Goal: Obtain resource: Download file/media

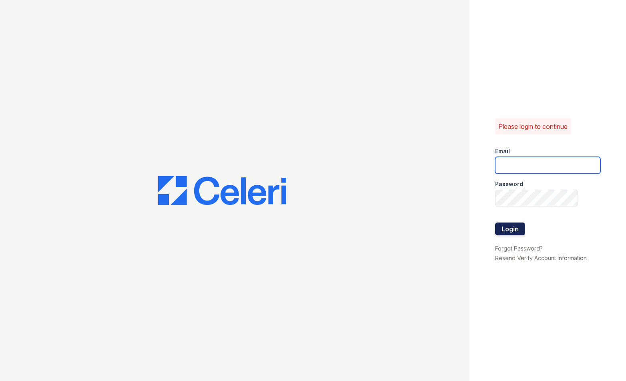
type input "kat@indianapolispropertymanagement.com"
click at [511, 230] on button "Login" at bounding box center [510, 229] width 30 height 13
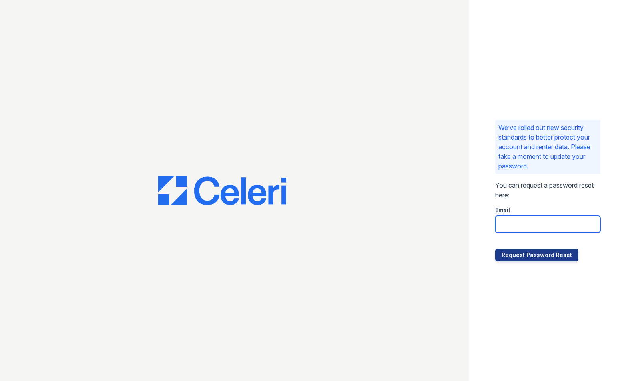
click at [504, 224] on input "email" at bounding box center [547, 224] width 105 height 17
click at [495, 249] on button "Request Password Reset" at bounding box center [536, 255] width 83 height 13
type input "kat@indianapolispropertymanagement.com"
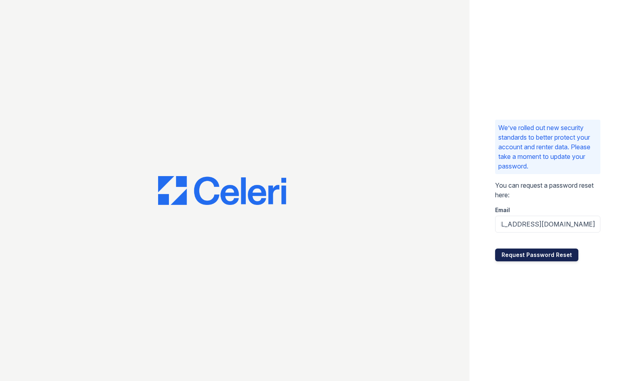
click at [534, 254] on button "Request Password Reset" at bounding box center [536, 255] width 83 height 13
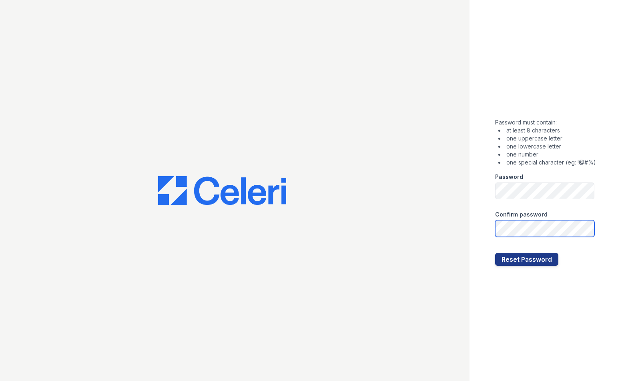
click at [495, 253] on button "Reset Password" at bounding box center [526, 259] width 63 height 13
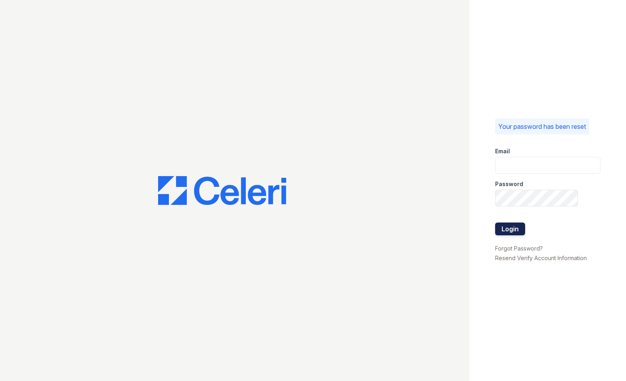
type input "[EMAIL_ADDRESS][DOMAIN_NAME]"
click at [509, 227] on button "Login" at bounding box center [510, 229] width 30 height 13
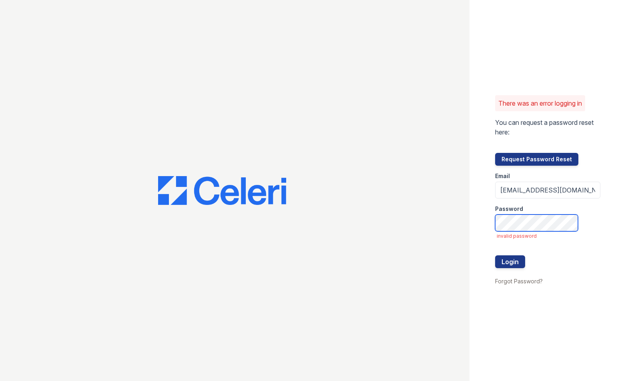
click at [492, 223] on div "There was an error logging in You can request a password reset here: Request Pa…" at bounding box center [547, 190] width 156 height 381
click at [474, 225] on div "There was an error logging in You can request a password reset here: Request Pa…" at bounding box center [547, 190] width 156 height 381
click at [495, 255] on button "Login" at bounding box center [510, 261] width 30 height 13
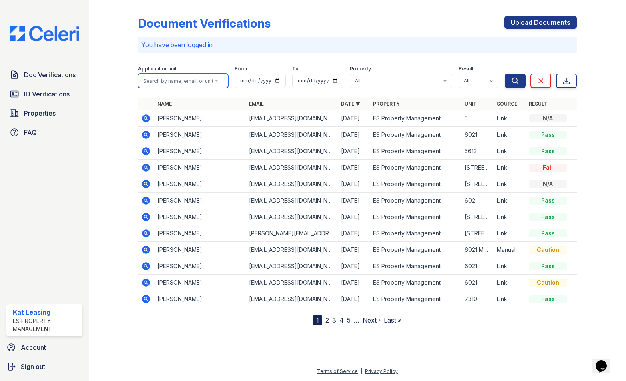
click at [173, 82] on input "search" at bounding box center [183, 81] width 90 height 14
type input "[PERSON_NAME]"
click at [505, 74] on button "Search" at bounding box center [515, 81] width 21 height 14
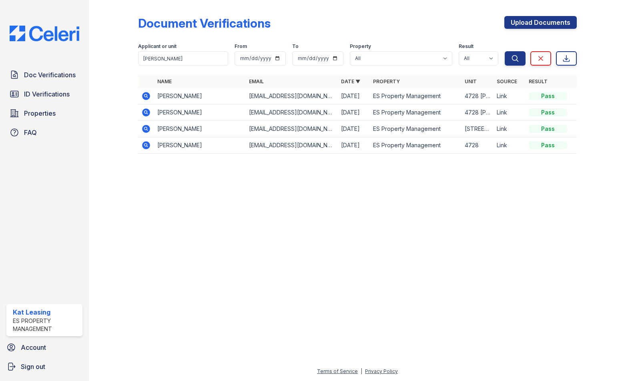
click at [193, 103] on td "Breann Harris" at bounding box center [200, 96] width 92 height 16
click at [182, 103] on td "Breann Harris" at bounding box center [200, 96] width 92 height 16
click at [179, 100] on td "Breann Harris" at bounding box center [200, 96] width 92 height 16
click at [162, 98] on td "Breann Harris" at bounding box center [200, 96] width 92 height 16
click at [147, 94] on icon at bounding box center [146, 96] width 8 height 8
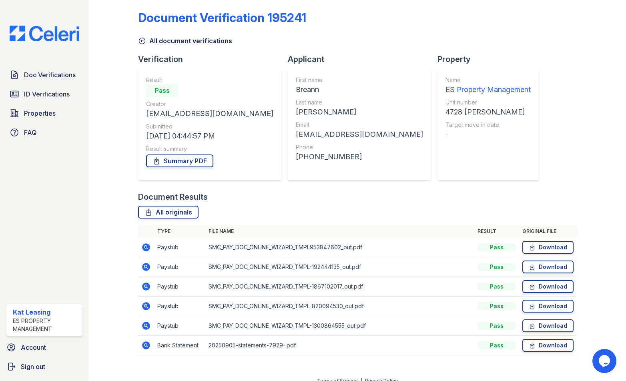
scroll to position [15, 0]
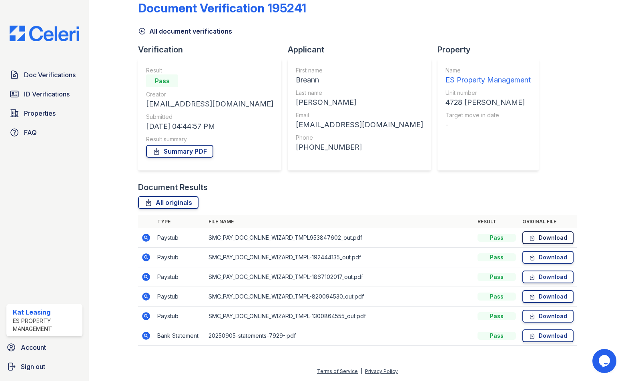
click at [540, 234] on link "Download" at bounding box center [547, 237] width 51 height 13
click at [534, 257] on link "Download" at bounding box center [547, 257] width 51 height 13
click at [534, 276] on link "Download" at bounding box center [547, 277] width 51 height 13
click at [529, 296] on icon at bounding box center [532, 297] width 7 height 8
click at [530, 316] on icon at bounding box center [532, 316] width 4 height 6
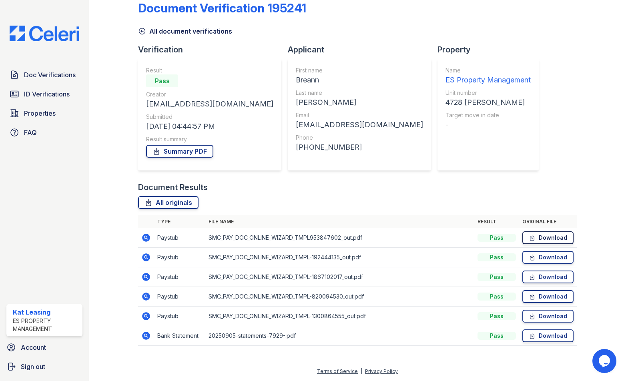
click at [539, 235] on link "Download" at bounding box center [547, 237] width 51 height 13
click at [531, 260] on icon at bounding box center [532, 257] width 7 height 8
click at [530, 279] on icon at bounding box center [532, 277] width 4 height 6
click at [529, 297] on icon at bounding box center [532, 297] width 7 height 8
click at [529, 316] on icon at bounding box center [532, 316] width 7 height 8
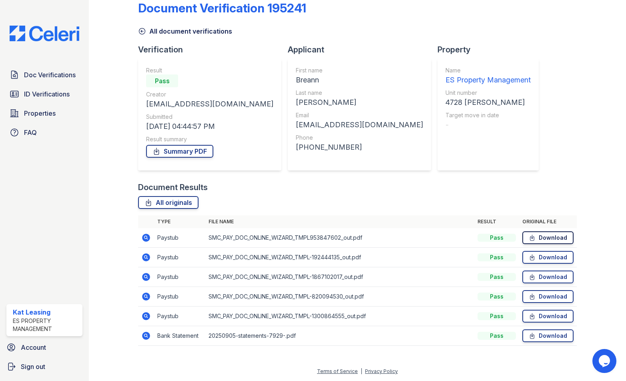
click at [542, 241] on link "Download" at bounding box center [547, 237] width 51 height 13
click at [536, 253] on link "Download" at bounding box center [547, 257] width 51 height 13
click at [530, 278] on icon at bounding box center [532, 277] width 7 height 8
click at [529, 299] on icon at bounding box center [532, 297] width 7 height 8
click at [526, 321] on link "Download" at bounding box center [547, 316] width 51 height 13
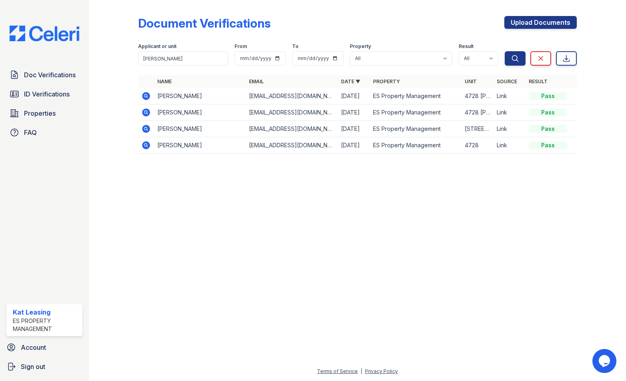
click at [145, 113] on icon at bounding box center [146, 113] width 10 height 10
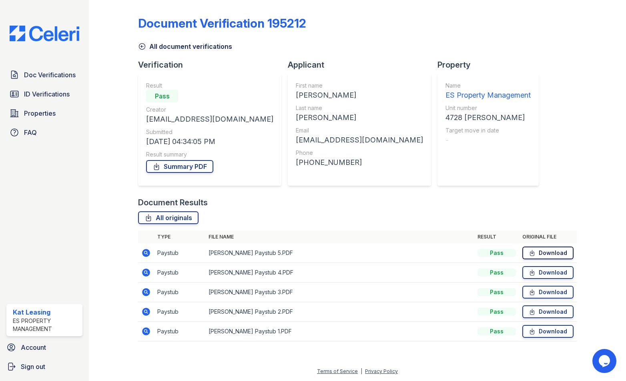
click at [542, 250] on link "Download" at bounding box center [547, 253] width 51 height 13
click at [540, 270] on link "Download" at bounding box center [547, 272] width 51 height 13
click at [537, 288] on link "Download" at bounding box center [547, 292] width 51 height 13
click at [534, 309] on icon at bounding box center [532, 312] width 7 height 8
click at [531, 328] on icon at bounding box center [532, 331] width 7 height 8
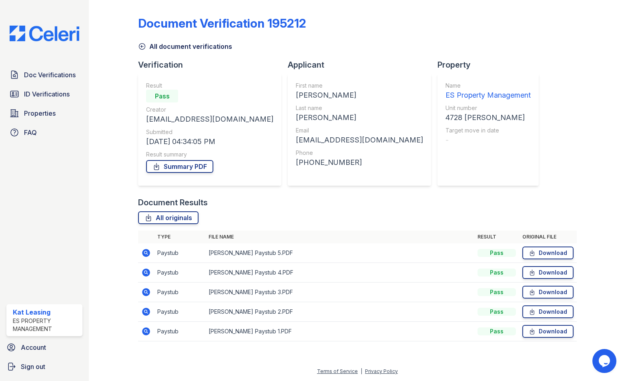
click at [144, 46] on icon at bounding box center [142, 46] width 8 height 8
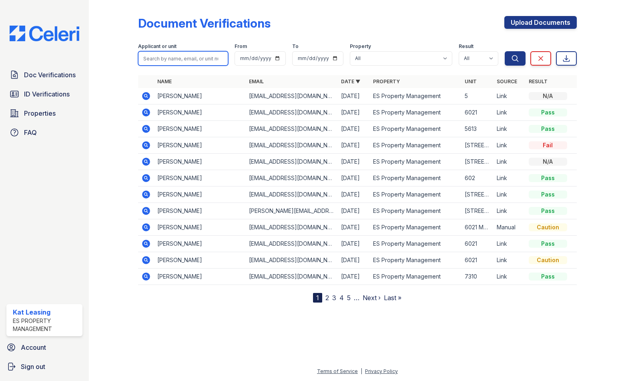
click at [164, 57] on input "search" at bounding box center [183, 58] width 90 height 14
type input "[PERSON_NAME]"
click at [505, 51] on button "Search" at bounding box center [515, 58] width 21 height 14
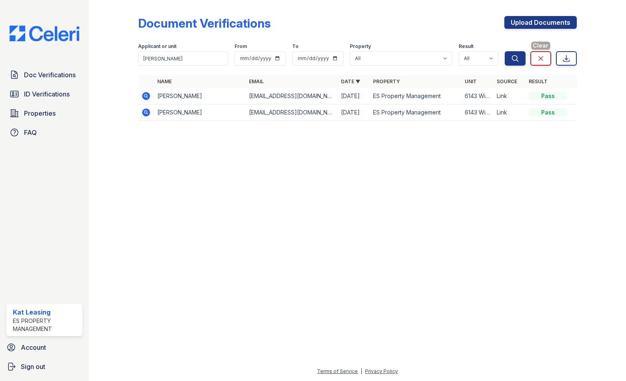
click at [540, 61] on icon at bounding box center [541, 58] width 8 height 8
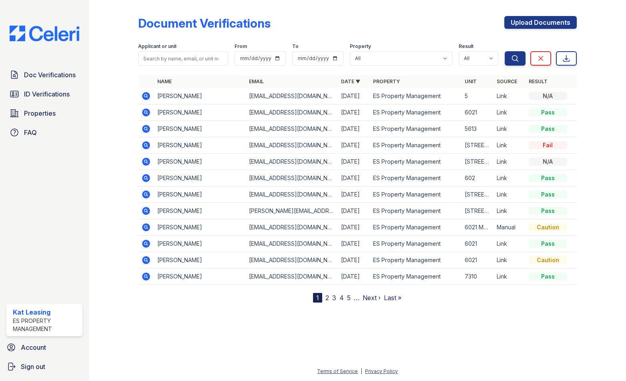
click at [327, 298] on link "2" at bounding box center [327, 298] width 4 height 8
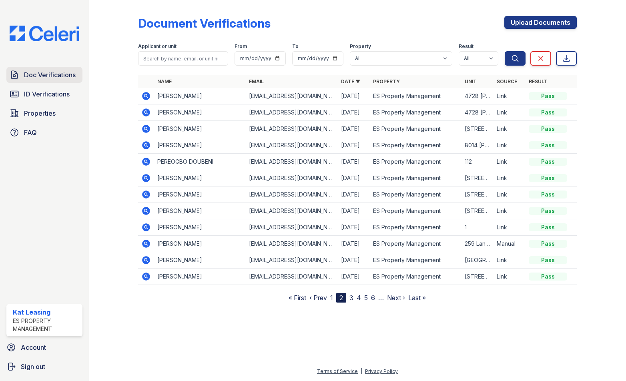
click at [34, 75] on span "Doc Verifications" at bounding box center [50, 75] width 52 height 10
